Goal: Navigation & Orientation: Find specific page/section

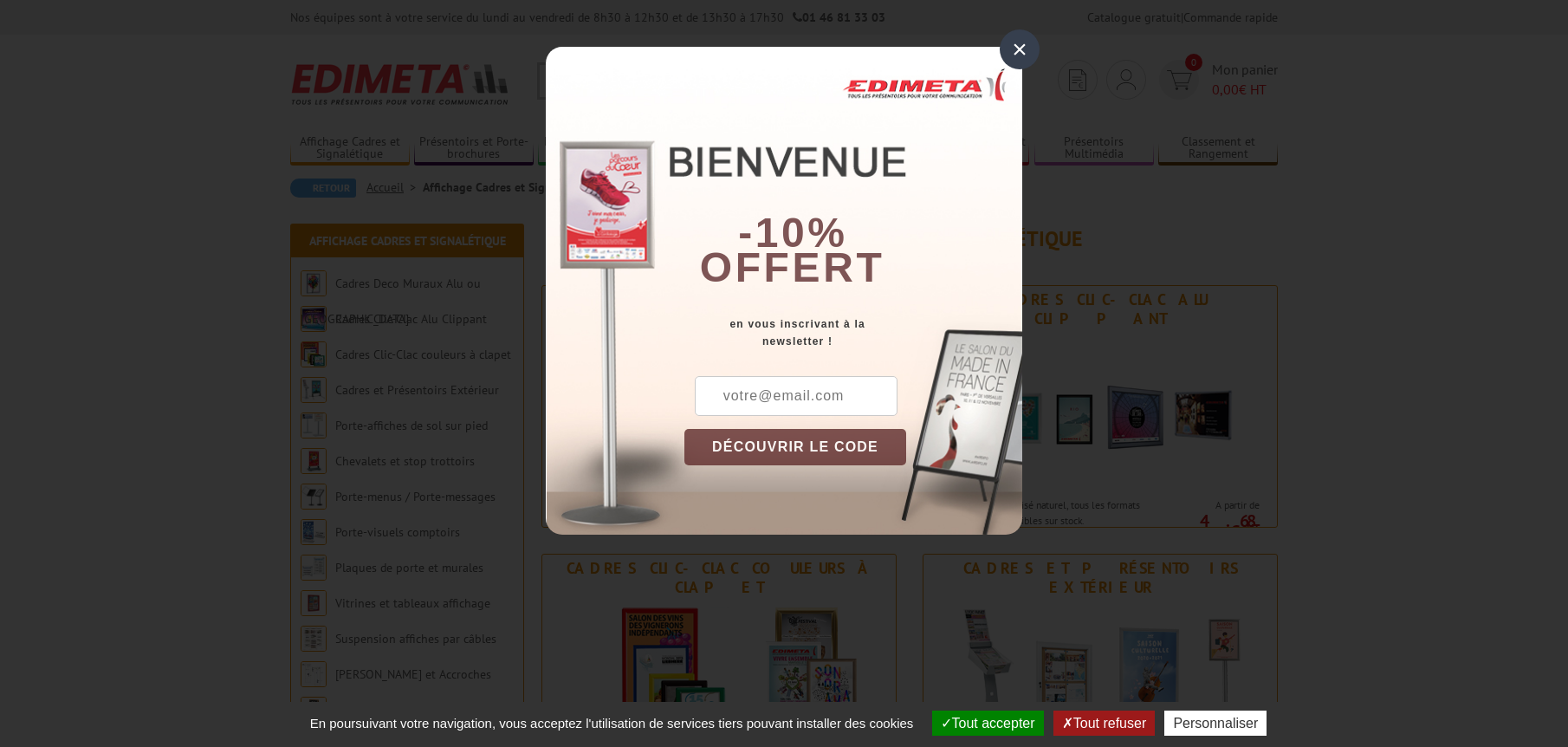
click at [1020, 55] on div "×" at bounding box center [1019, 49] width 40 height 40
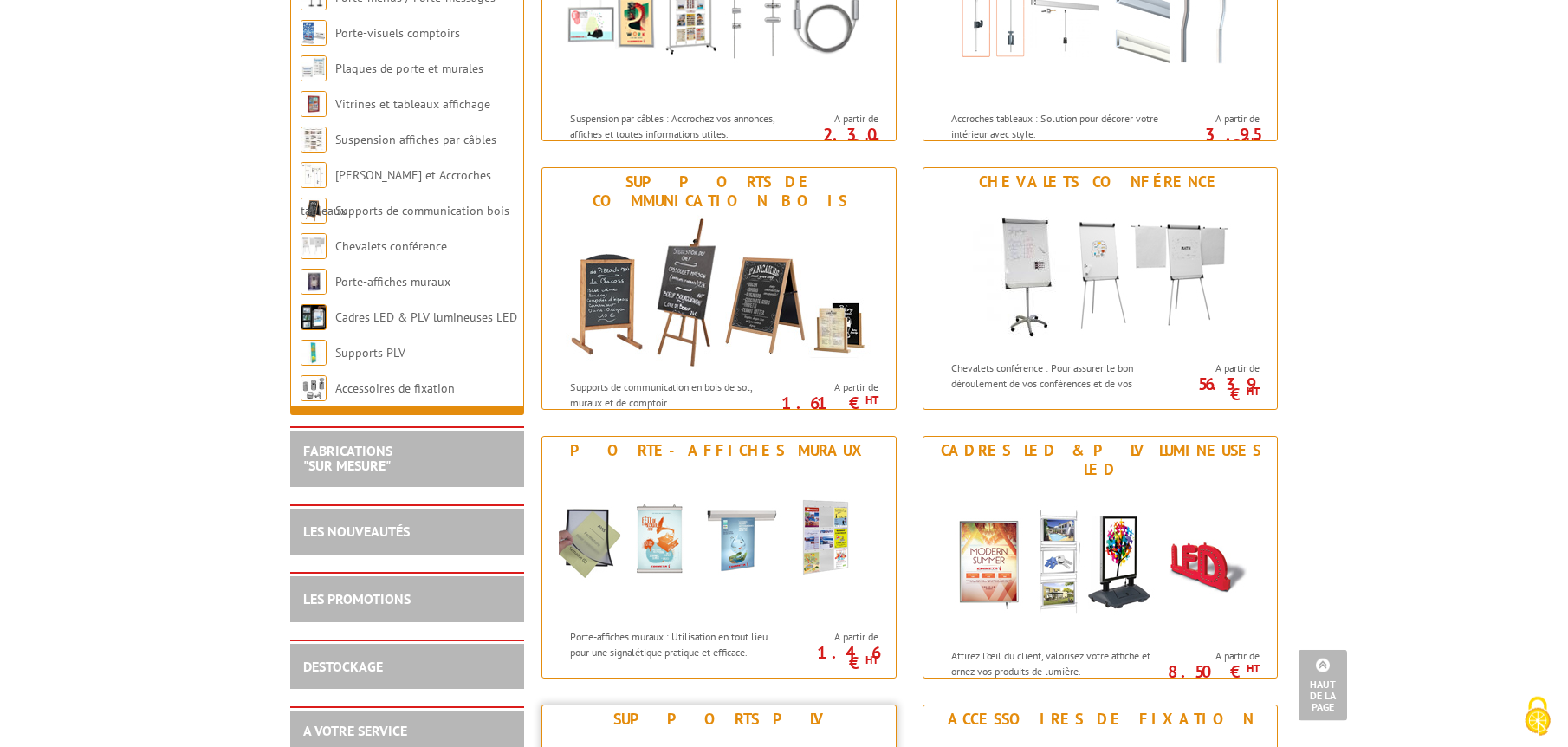
scroll to position [1680, 0]
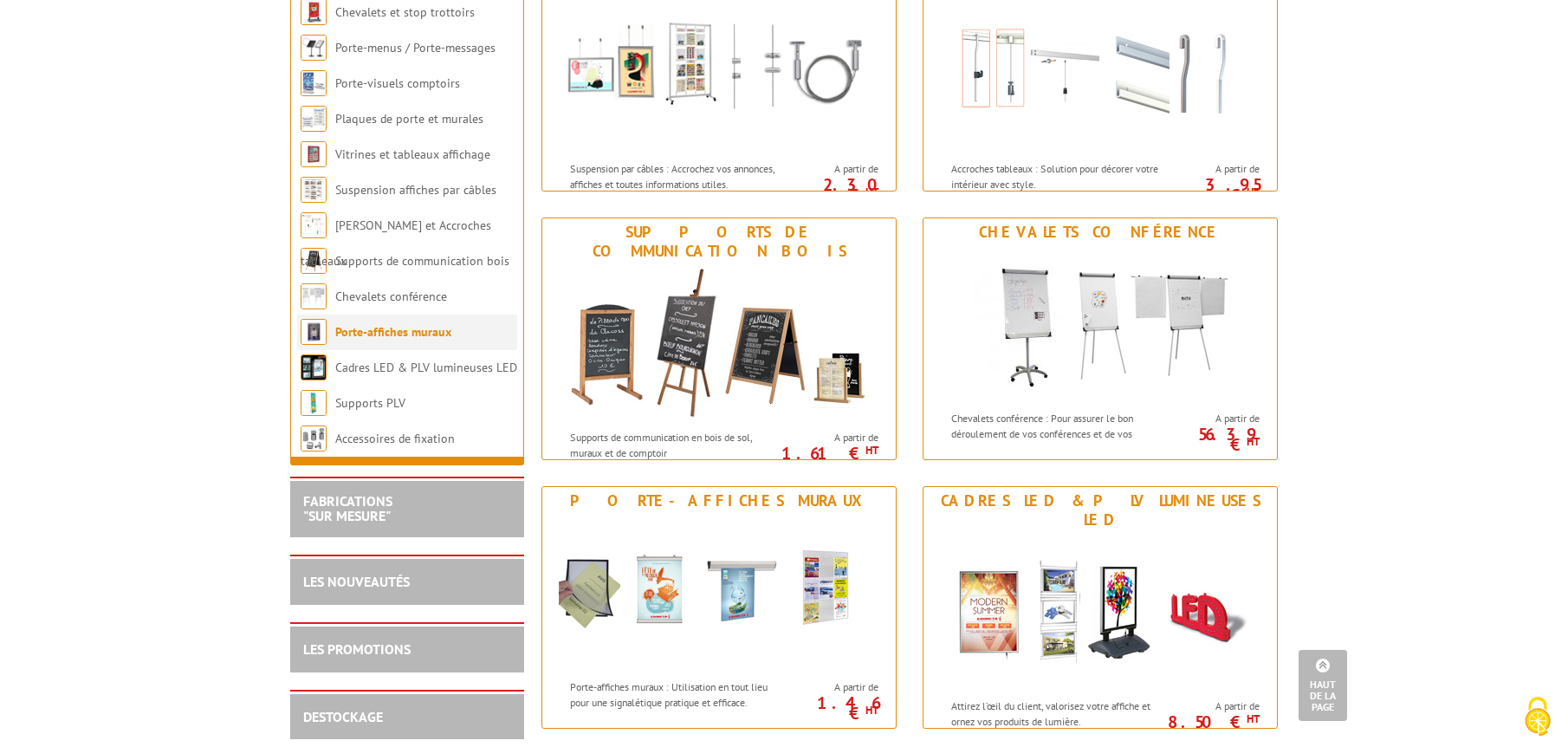
click at [391, 340] on link "Porte-affiches muraux" at bounding box center [393, 332] width 116 height 16
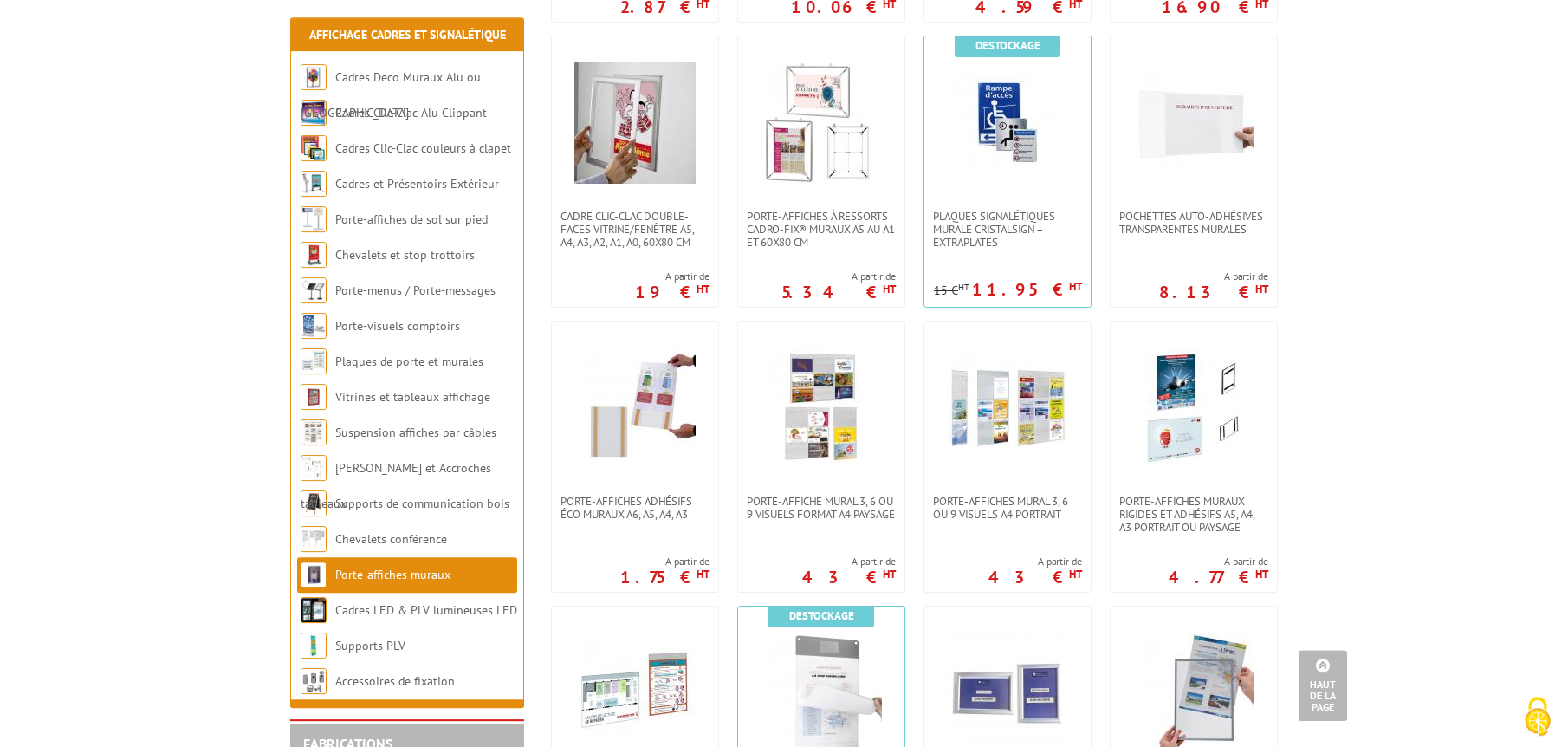
scroll to position [1061, 0]
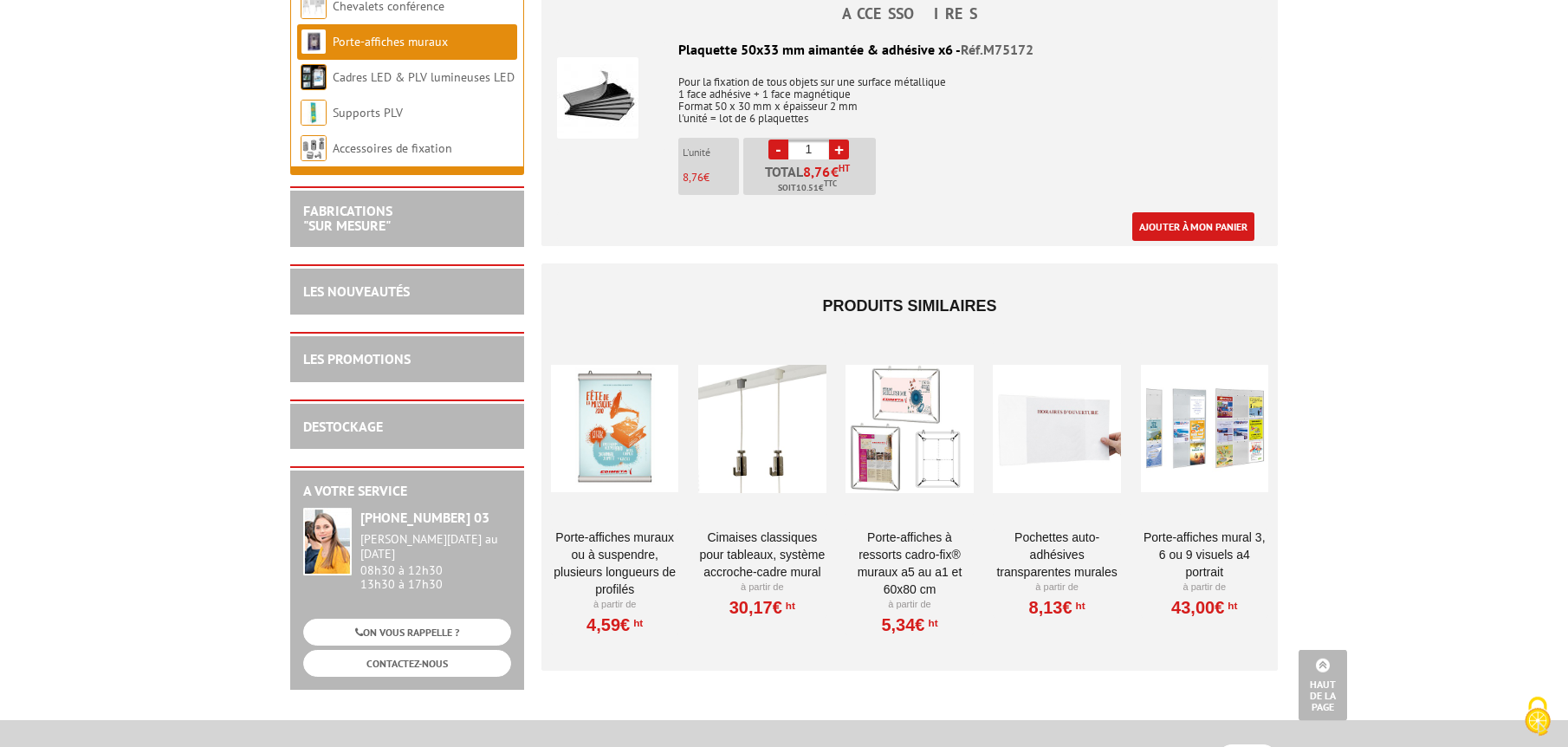
scroll to position [1680, 0]
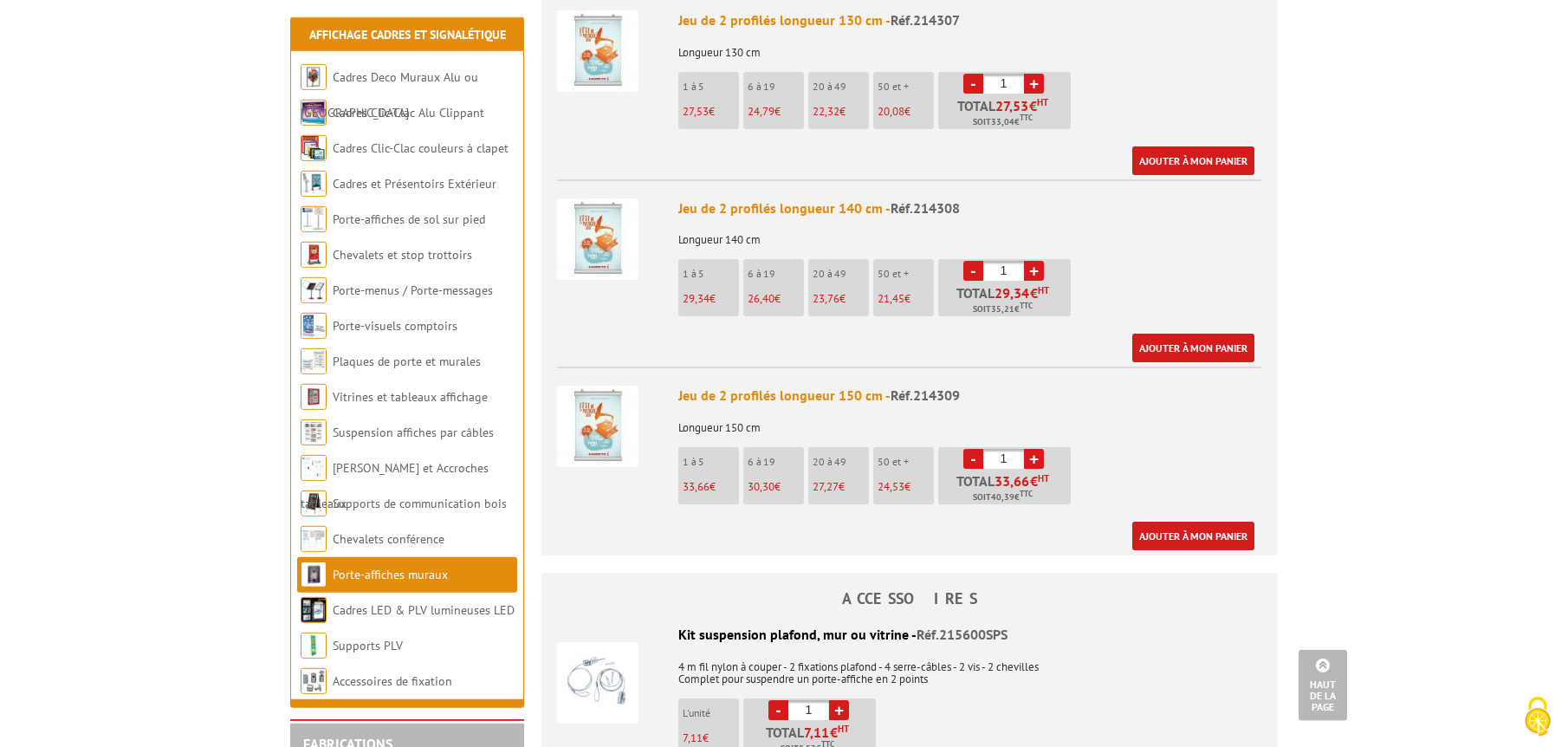
scroll to position [2387, 0]
